Goal: Learn about a topic

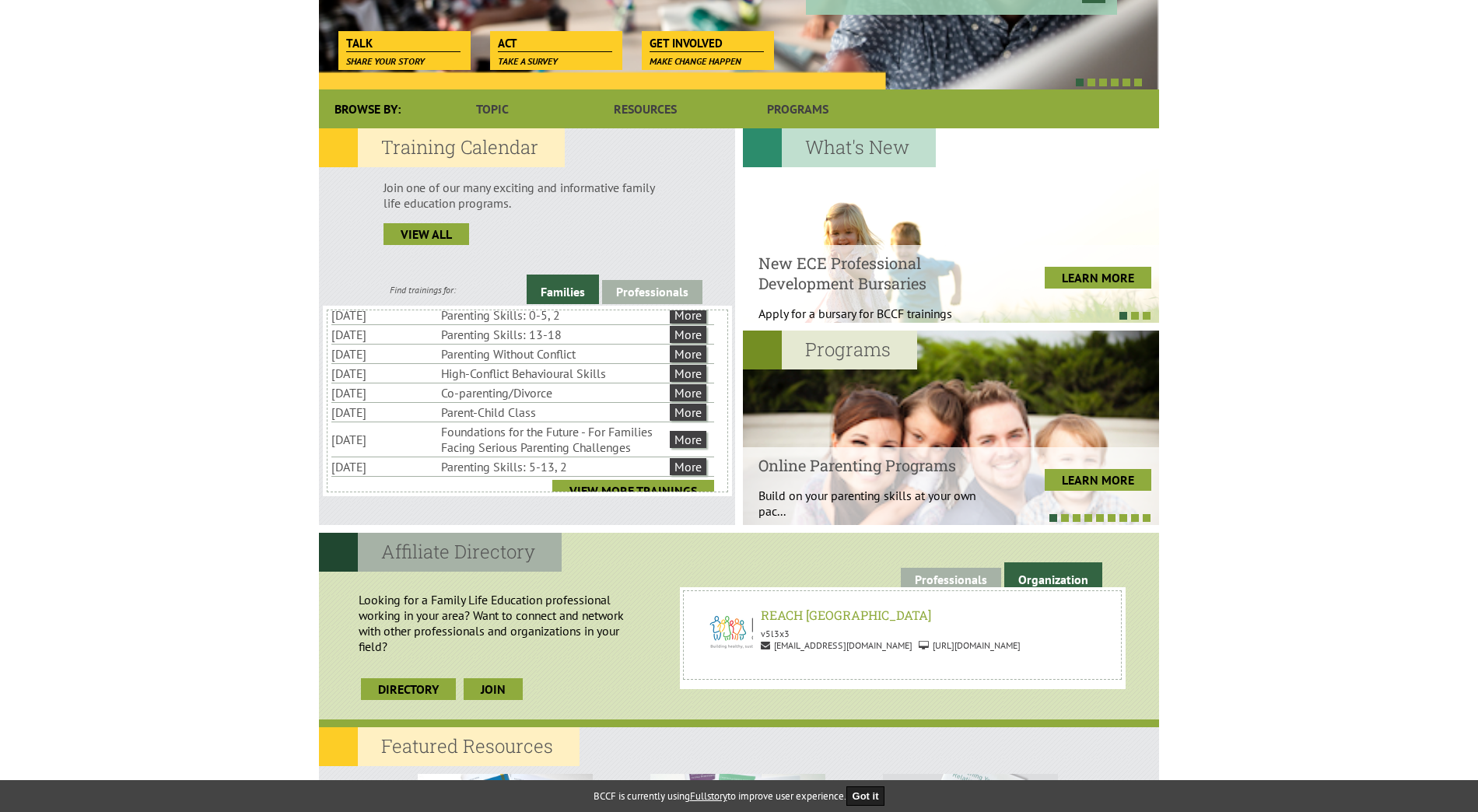
scroll to position [55, 0]
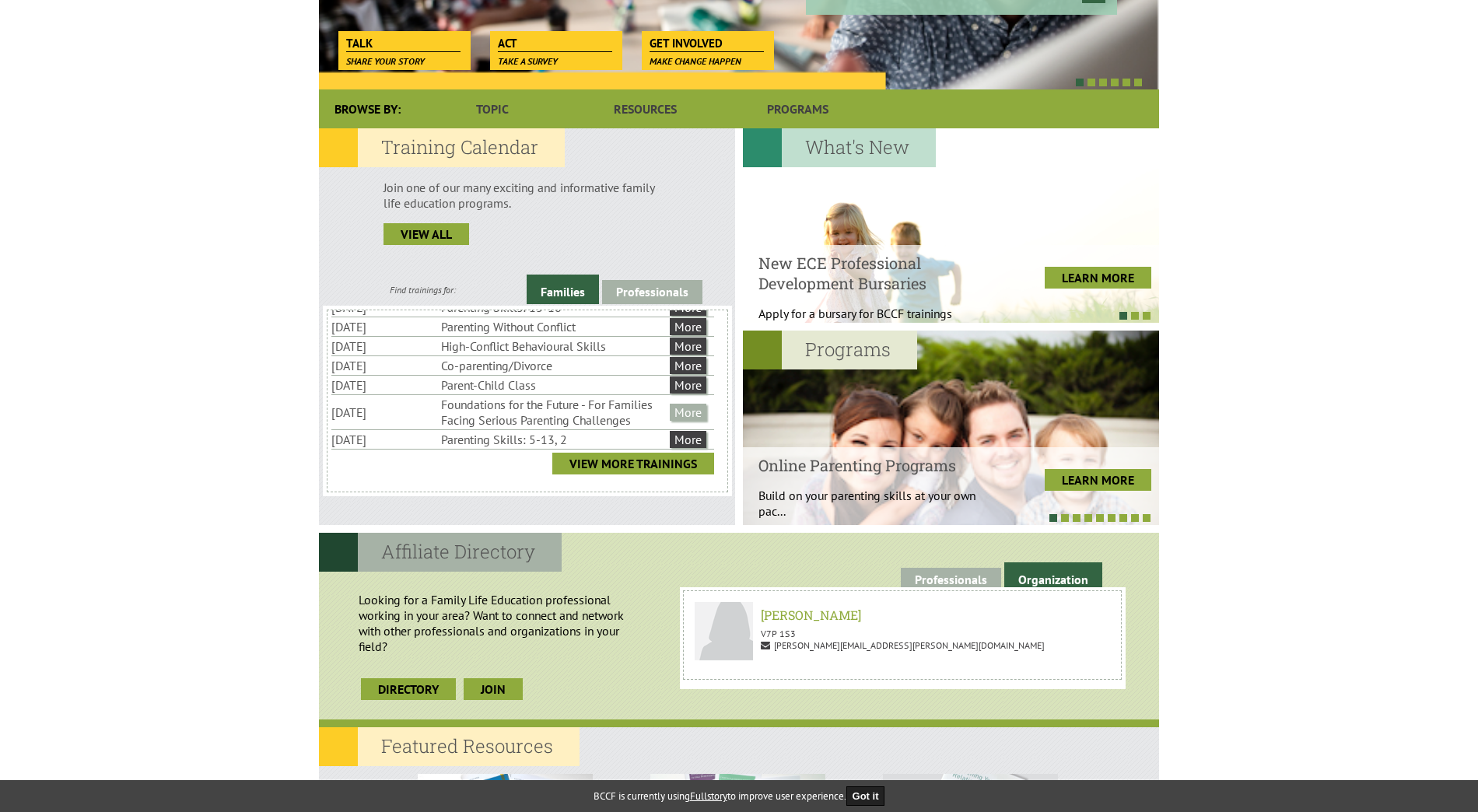
click at [688, 416] on link "More" at bounding box center [688, 412] width 36 height 17
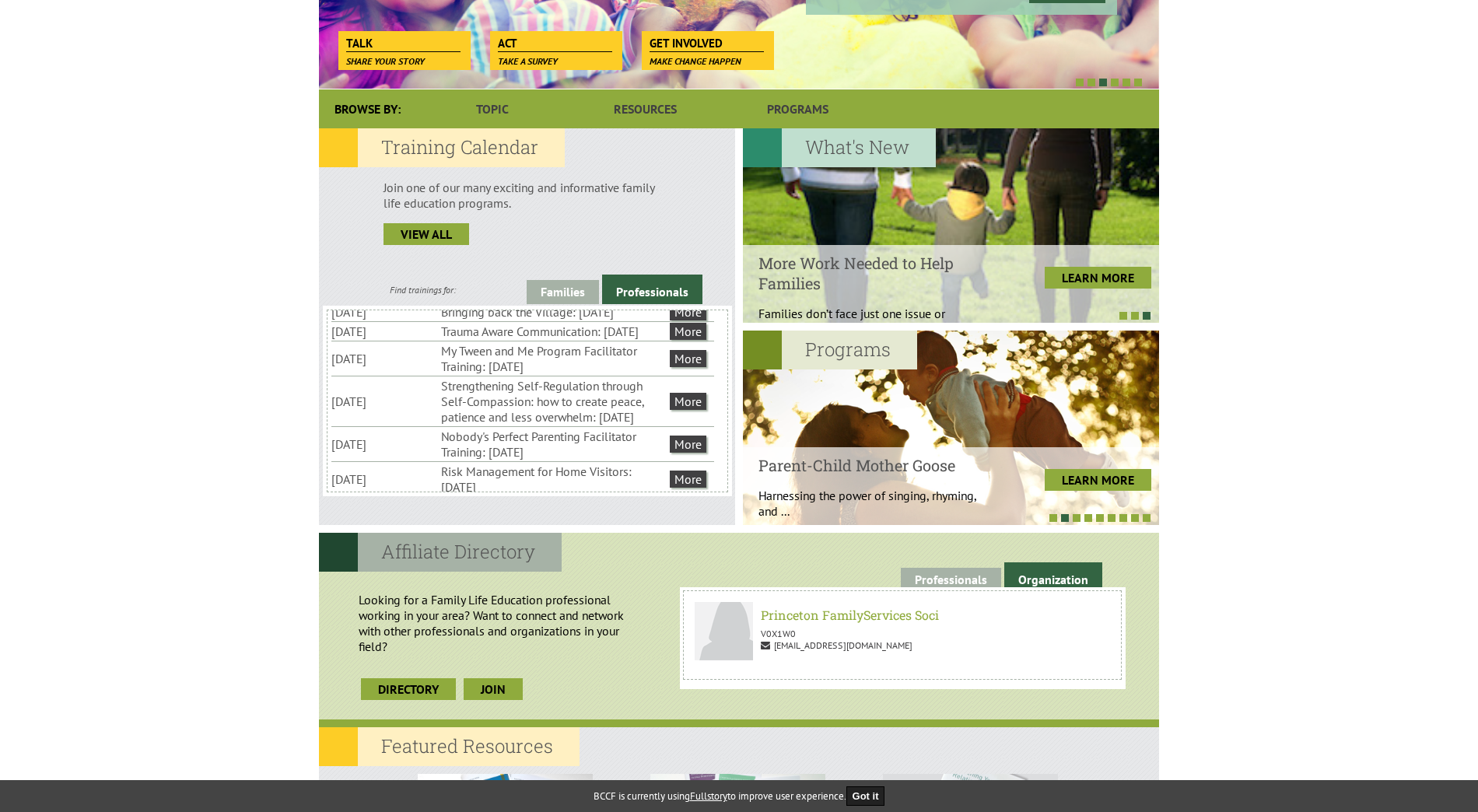
scroll to position [233, 0]
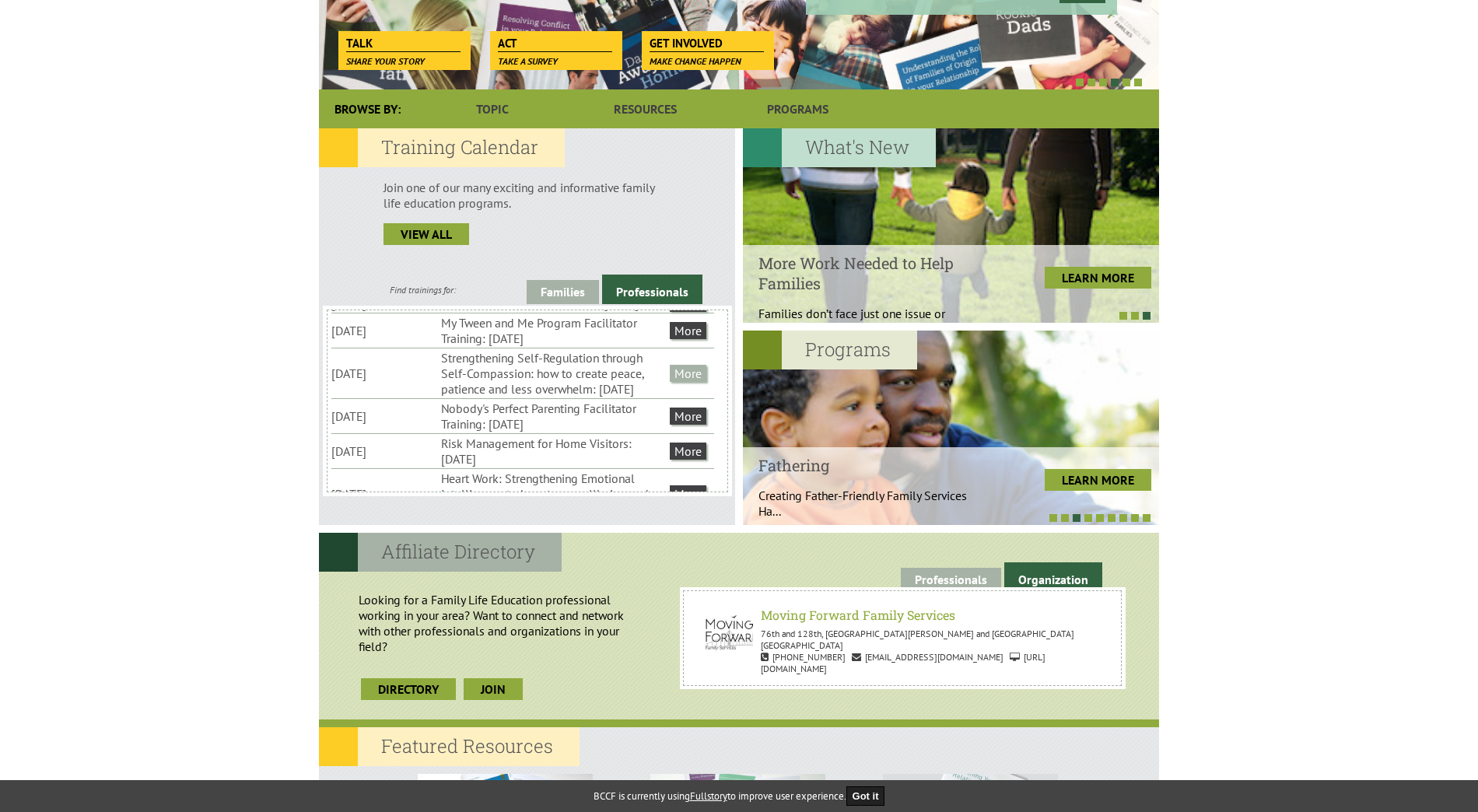
click at [688, 382] on link "More" at bounding box center [688, 373] width 36 height 17
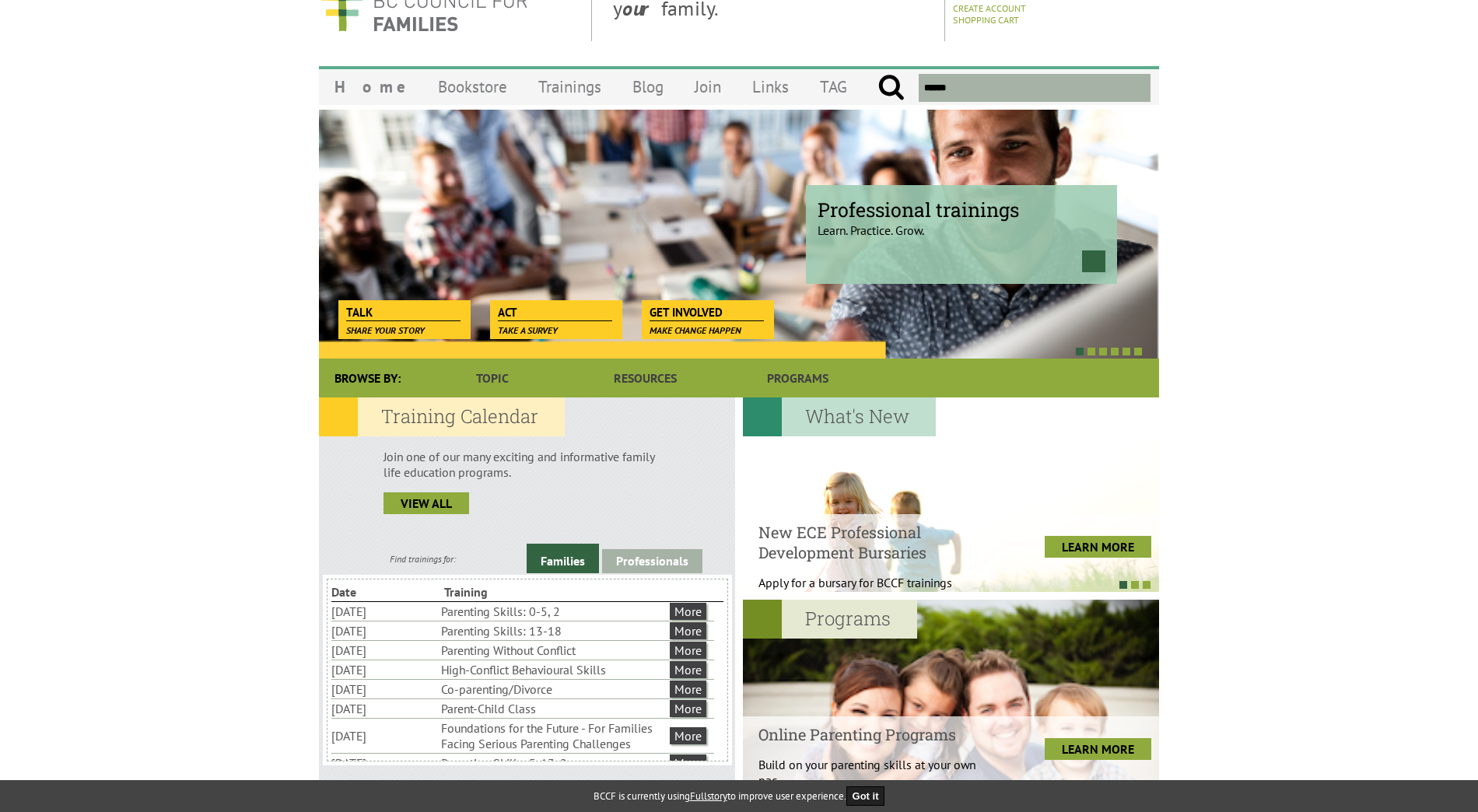
scroll to position [77, 0]
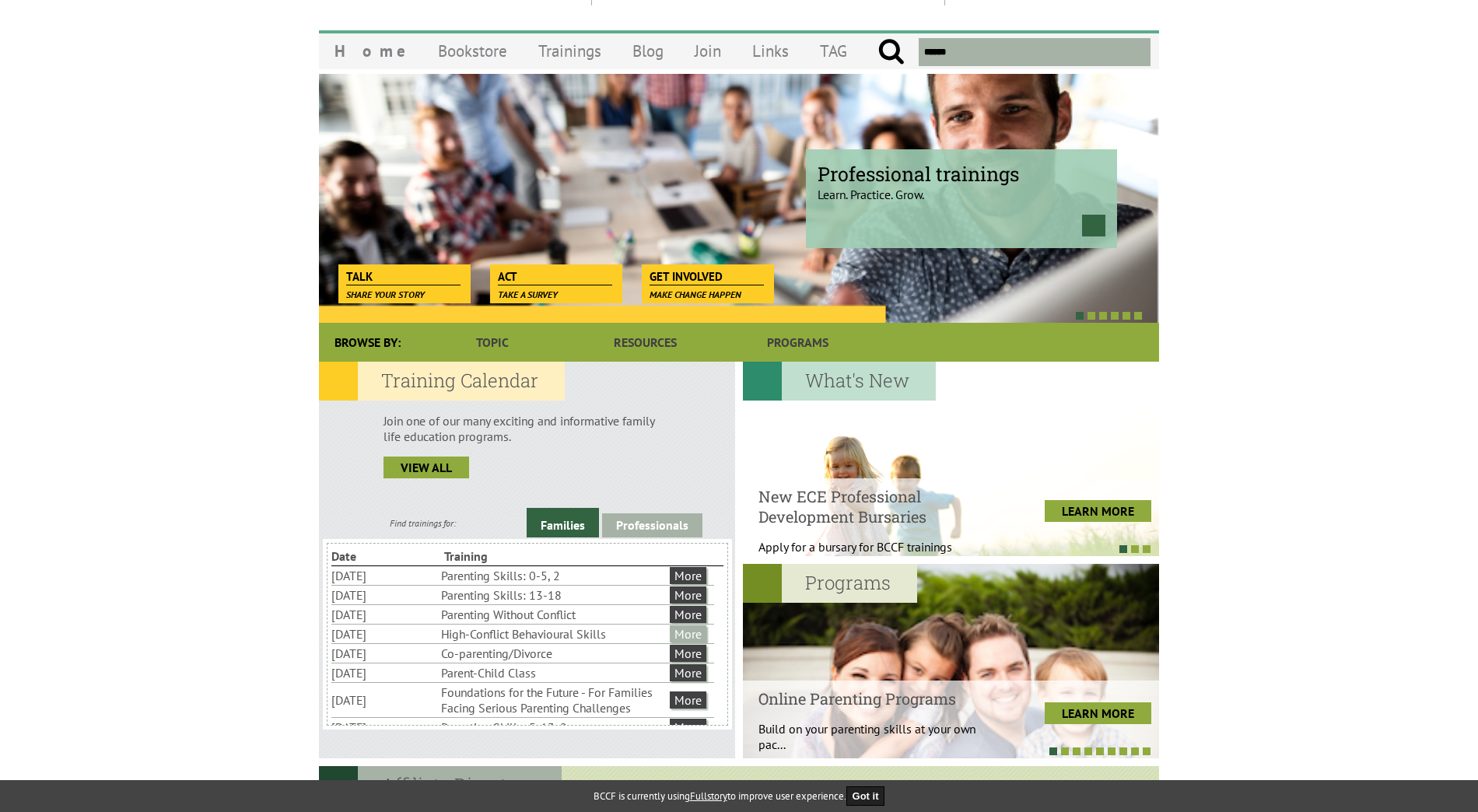
click at [683, 629] on link "More" at bounding box center [688, 633] width 36 height 17
